Goal: Task Accomplishment & Management: Manage account settings

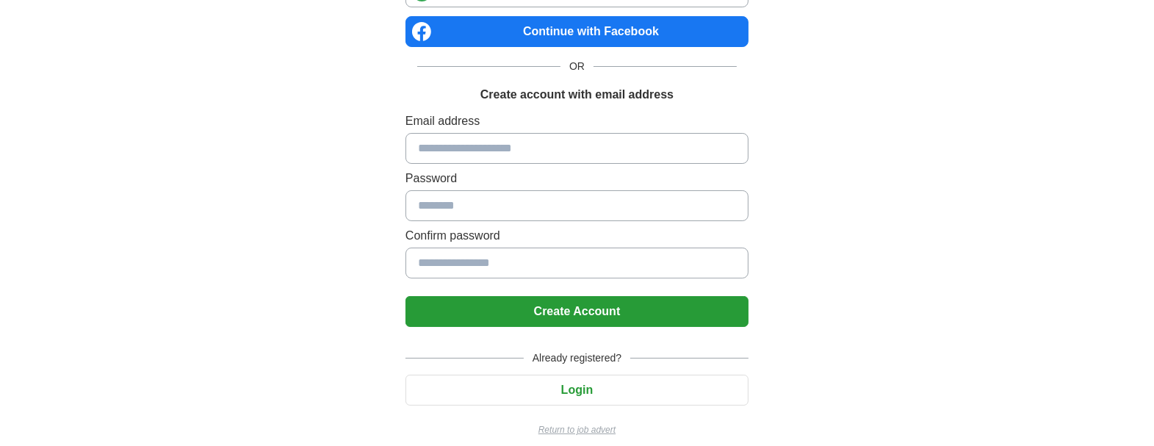
scroll to position [141, 0]
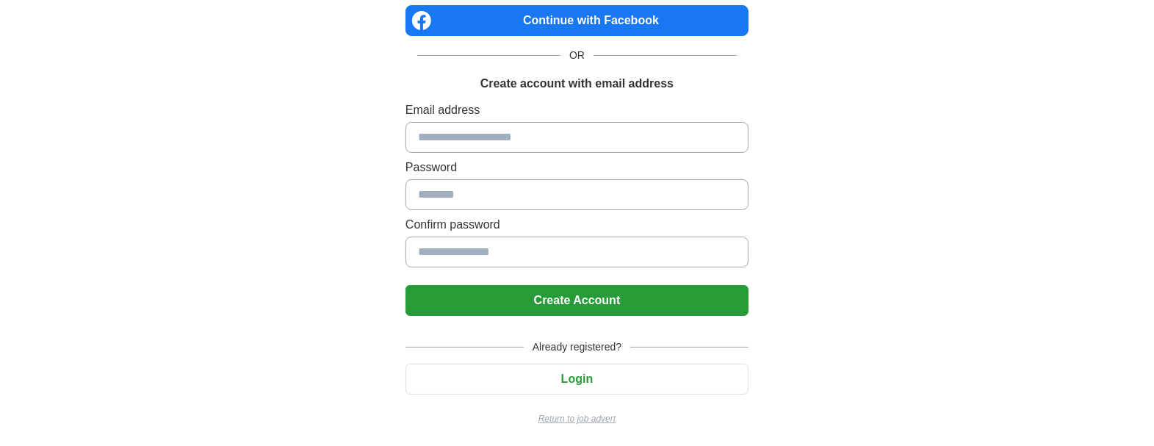
click at [570, 372] on button "Login" at bounding box center [576, 379] width 343 height 31
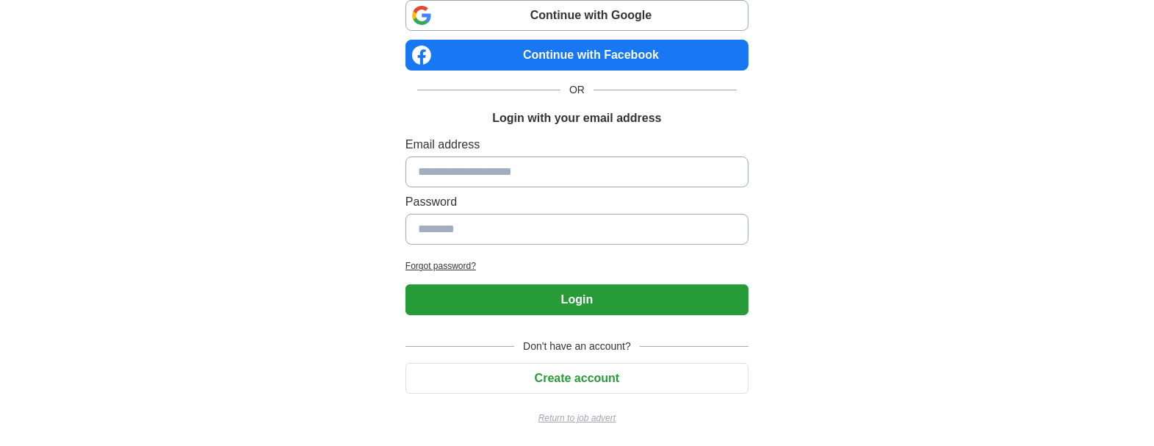
click at [485, 155] on div "Email address Password" at bounding box center [576, 193] width 343 height 115
click at [460, 172] on input at bounding box center [576, 171] width 343 height 31
type input "**********"
click at [538, 225] on input at bounding box center [576, 229] width 343 height 31
type input "**********"
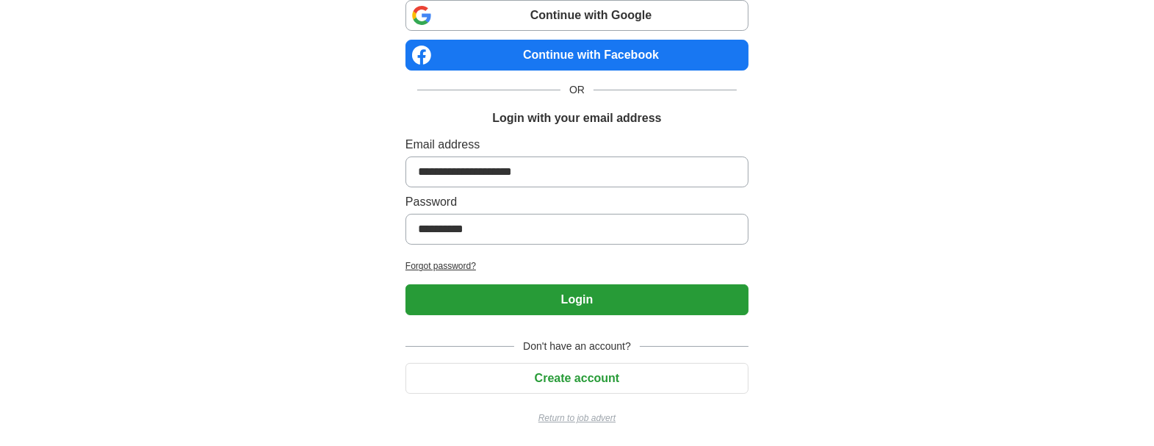
click at [478, 297] on button "Login" at bounding box center [576, 299] width 343 height 31
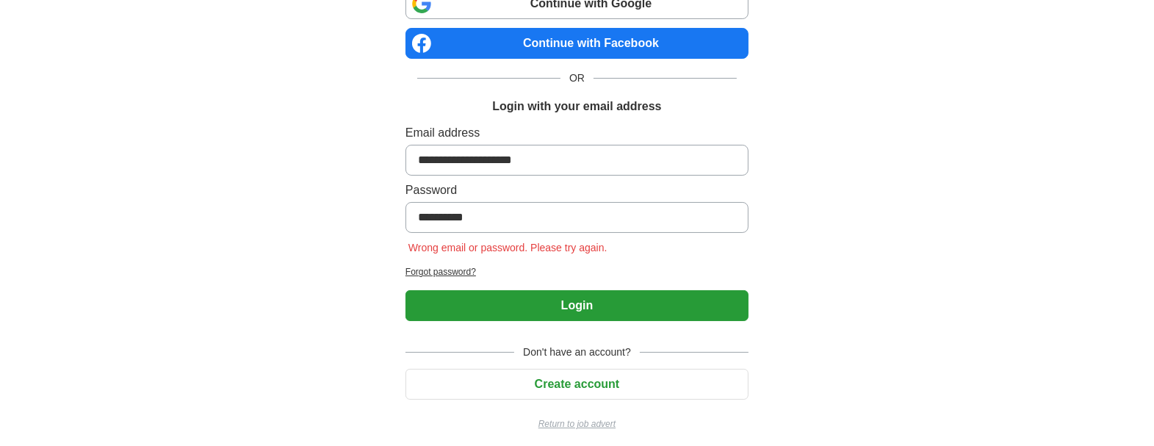
scroll to position [124, 0]
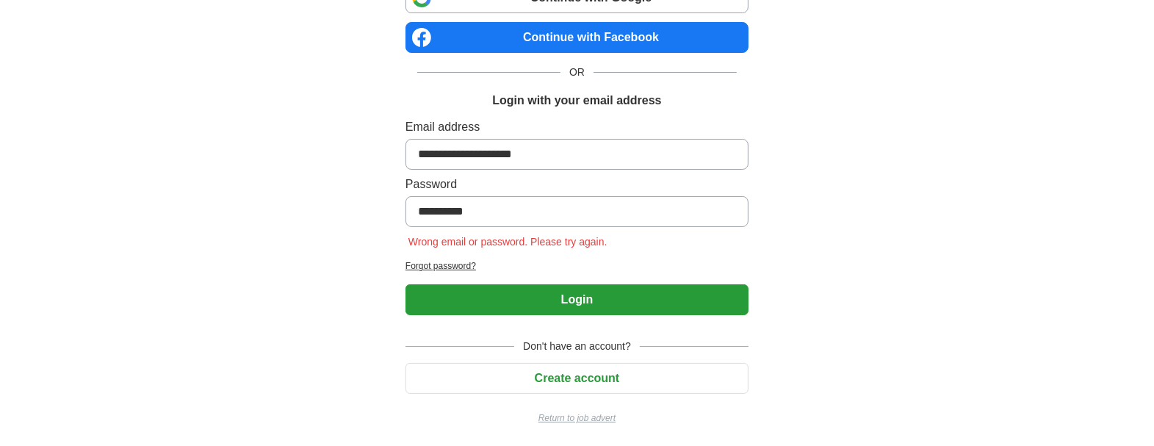
click at [432, 261] on h2 "Forgot password?" at bounding box center [576, 265] width 343 height 13
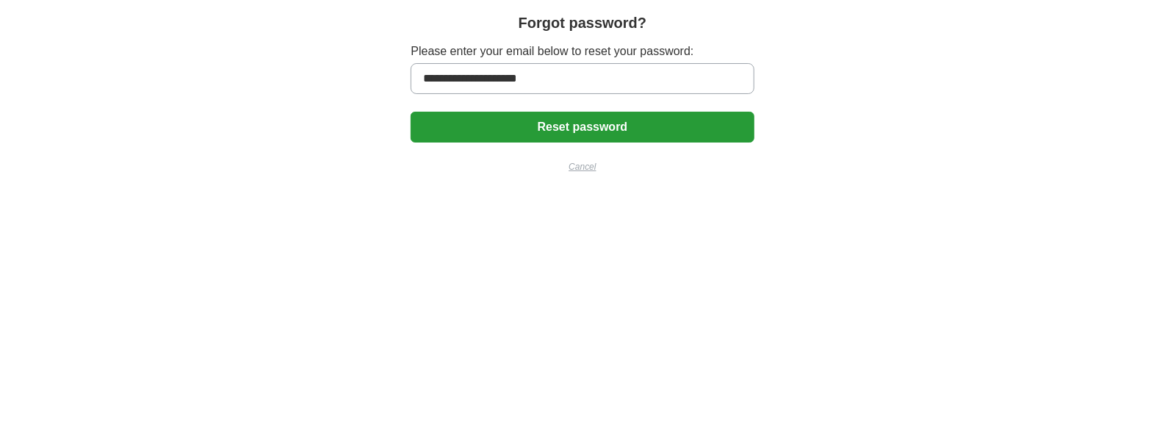
click at [714, 123] on button "Reset password" at bounding box center [582, 127] width 343 height 31
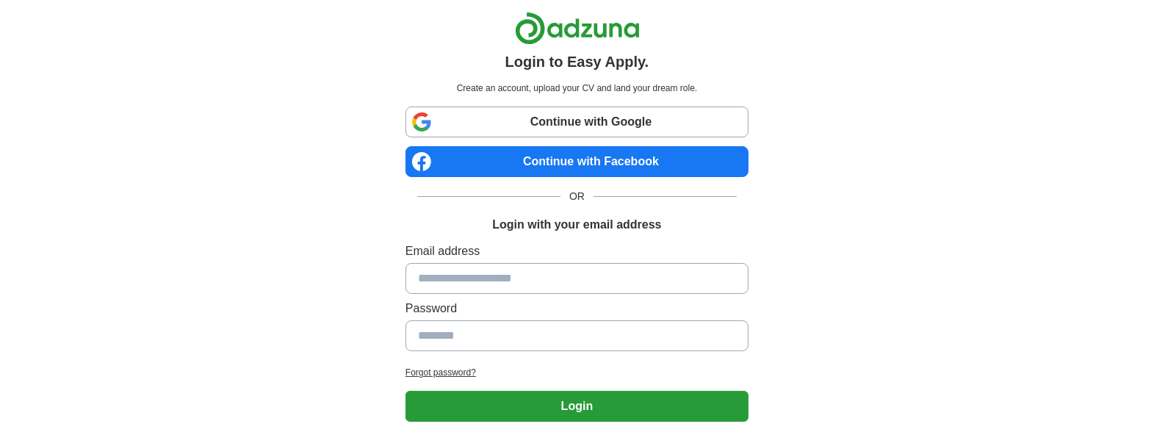
click at [640, 126] on link "Continue with Google" at bounding box center [576, 122] width 343 height 31
